Goal: Book appointment/travel/reservation

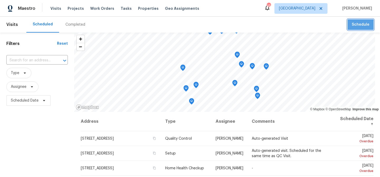
click at [360, 26] on span "Schedule" at bounding box center [361, 24] width 18 height 7
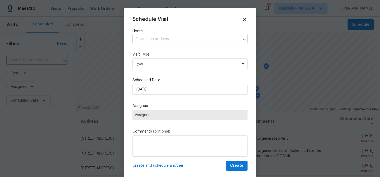
click at [221, 41] on input "text" at bounding box center [183, 39] width 100 height 8
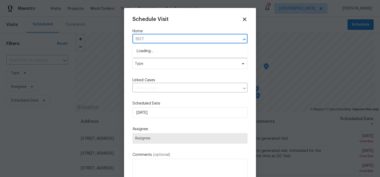
type input "5517"
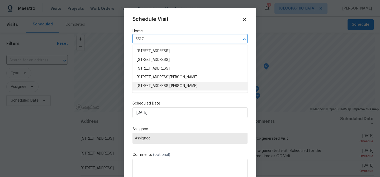
click at [196, 84] on li "[STREET_ADDRESS][PERSON_NAME]" at bounding box center [190, 86] width 115 height 9
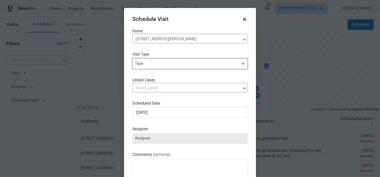
click at [180, 61] on span "Type" at bounding box center [186, 63] width 103 height 5
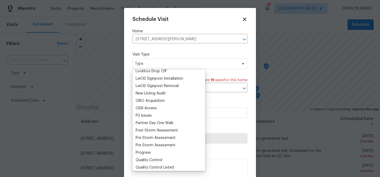
scroll to position [274, 0]
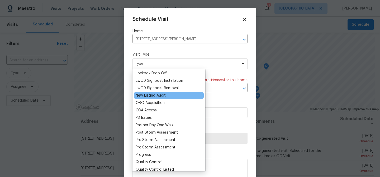
click at [159, 95] on div "New Listing Audit" at bounding box center [151, 95] width 30 height 5
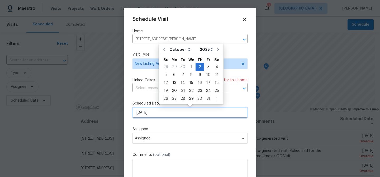
click at [165, 112] on input "[DATE]" at bounding box center [190, 112] width 115 height 11
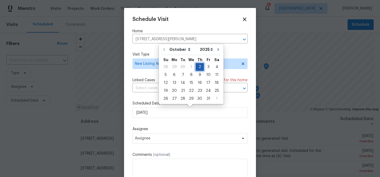
click at [200, 64] on div "2" at bounding box center [200, 66] width 8 height 7
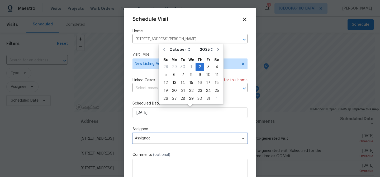
click at [164, 138] on span "Assignee" at bounding box center [186, 138] width 103 height 4
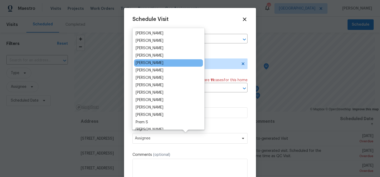
scroll to position [51, 0]
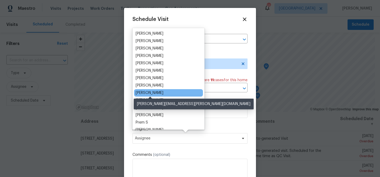
click at [162, 92] on div "[PERSON_NAME]" at bounding box center [150, 92] width 28 height 5
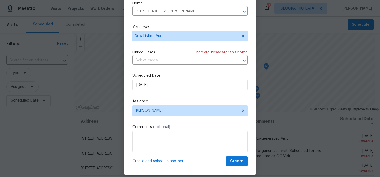
scroll to position [24, 0]
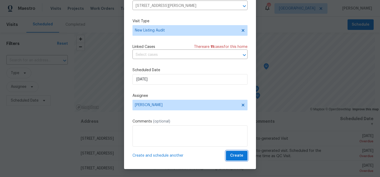
click at [237, 154] on span "Create" at bounding box center [236, 155] width 13 height 7
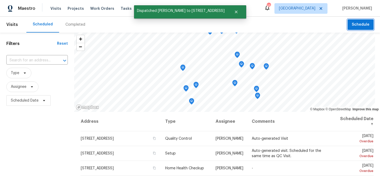
scroll to position [0, 0]
